Goal: Task Accomplishment & Management: Use online tool/utility

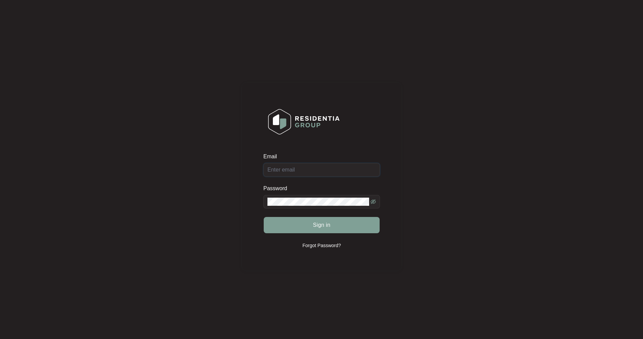
type input "[EMAIL_ADDRESS][DOMAIN_NAME]"
click at [326, 224] on span "Sign in" at bounding box center [322, 225] width 18 height 8
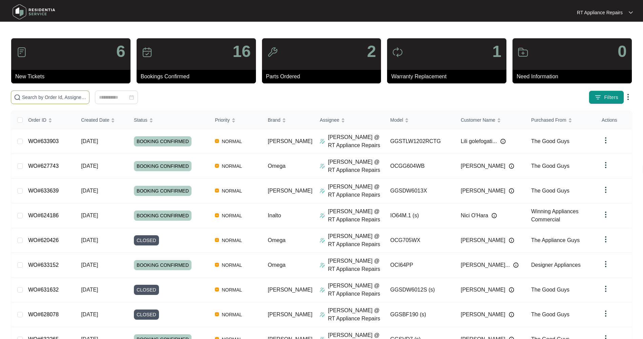
click at [74, 98] on input "text" at bounding box center [54, 96] width 64 height 7
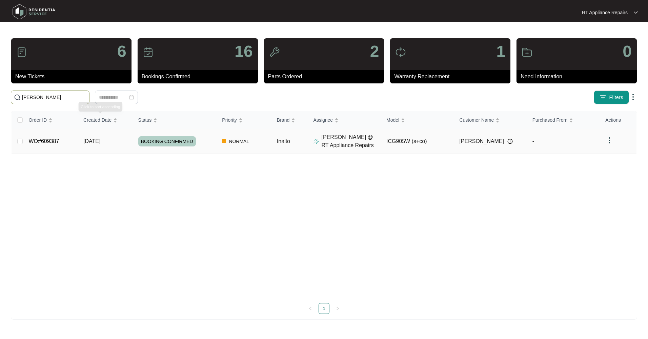
type input "[PERSON_NAME]"
click at [121, 140] on td "[DATE]" at bounding box center [105, 141] width 55 height 25
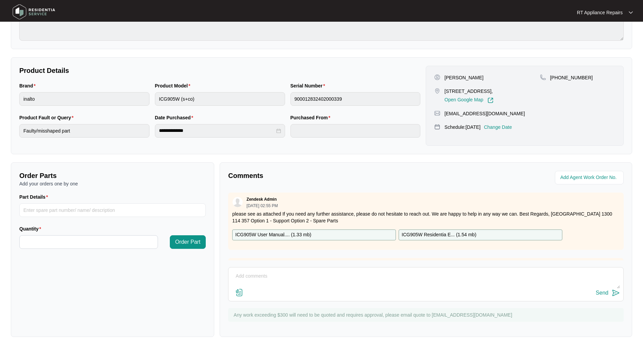
scroll to position [111, 0]
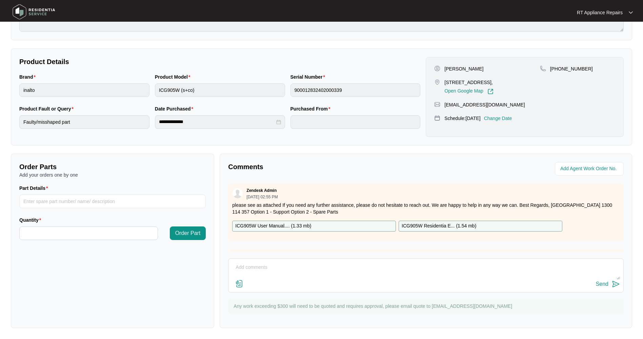
click at [261, 263] on textarea at bounding box center [426, 271] width 388 height 18
paste textarea "[DATE] 16:15 - Unable to get cooktop out. Either extremely tight in hole, or ha…"
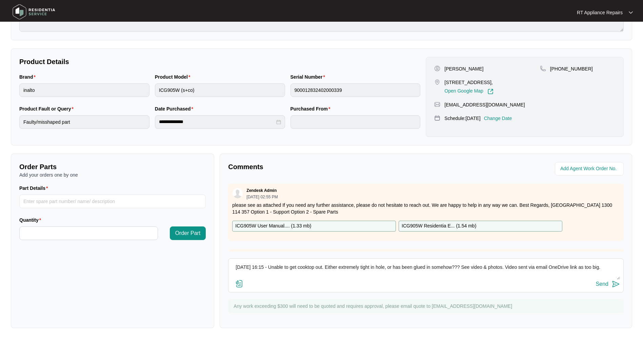
type textarea "[DATE] 16:15 - Unable to get cooktop out. Either extremely tight in hole, or ha…"
click at [615, 284] on img at bounding box center [615, 284] width 8 height 8
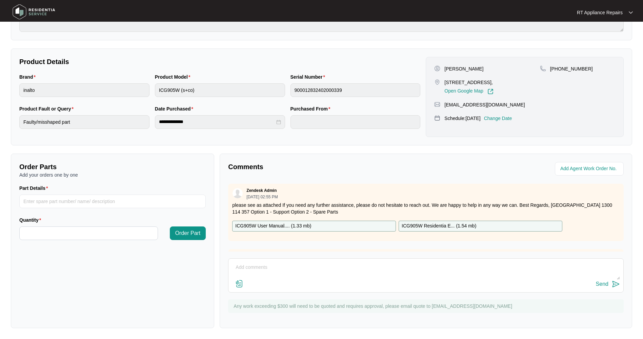
click at [237, 282] on img at bounding box center [239, 283] width 8 height 8
click at [0, 0] on input "file" at bounding box center [0, 0] width 0 height 0
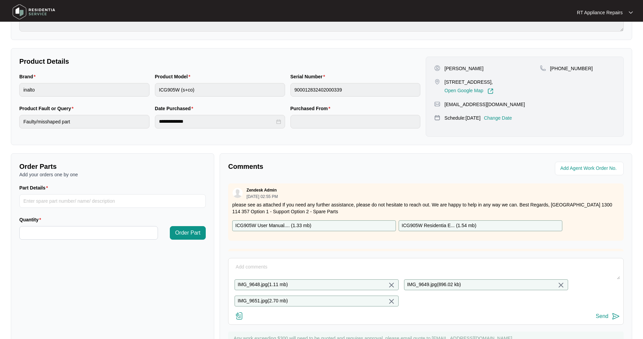
scroll to position [102, 0]
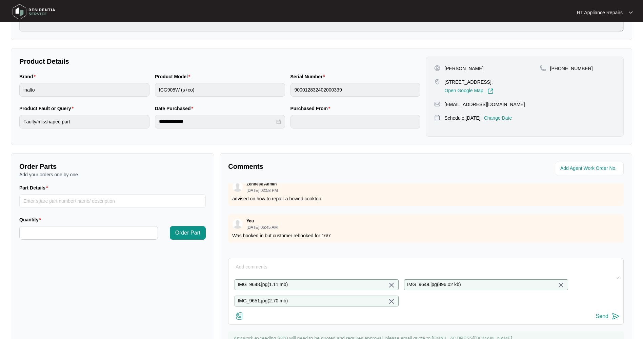
click at [286, 265] on textarea at bounding box center [426, 270] width 388 height 18
type textarea "Photos - Video sent by Email"
click at [613, 320] on img at bounding box center [615, 316] width 8 height 8
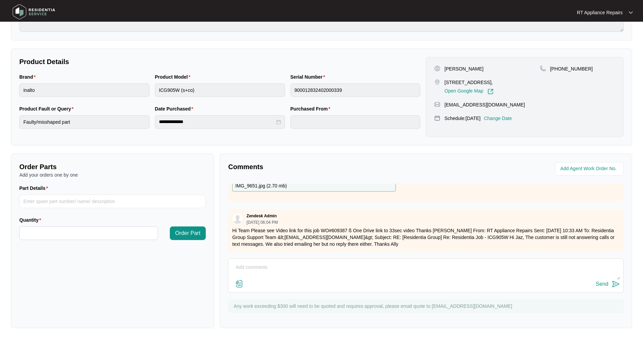
scroll to position [775, 0]
click at [630, 15] on div at bounding box center [630, 12] width 4 height 5
click at [604, 35] on p "Log Out" at bounding box center [610, 36] width 34 height 7
